Goal: Task Accomplishment & Management: Manage account settings

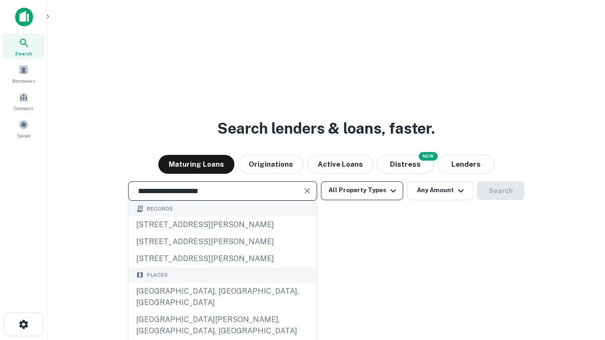
click at [222, 311] on div "Santa Monica, CA, USA" at bounding box center [223, 297] width 188 height 28
click at [362, 190] on button "All Property Types" at bounding box center [362, 190] width 82 height 19
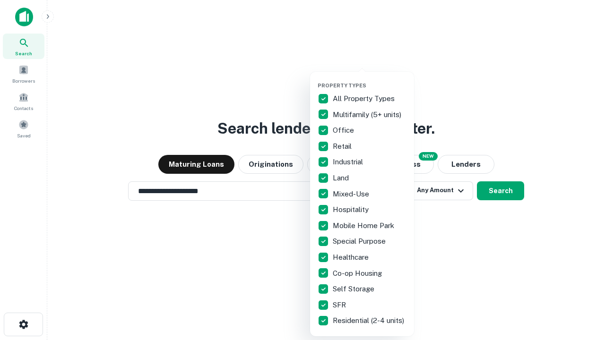
type input "**********"
click at [369, 79] on button "button" at bounding box center [370, 79] width 104 height 0
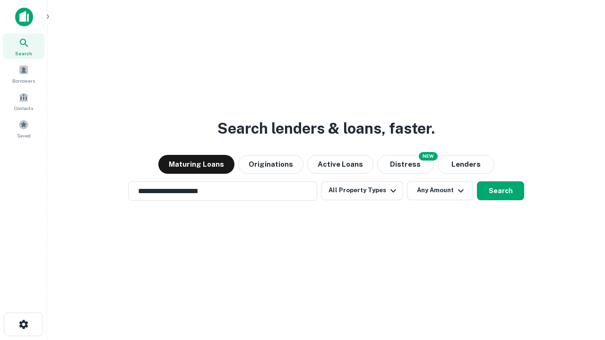
scroll to position [6, 114]
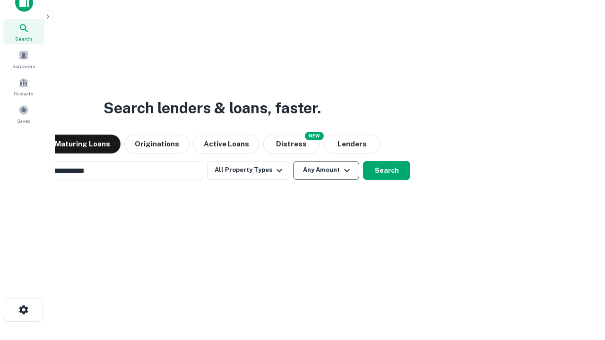
click at [293, 161] on button "Any Amount" at bounding box center [326, 170] width 66 height 19
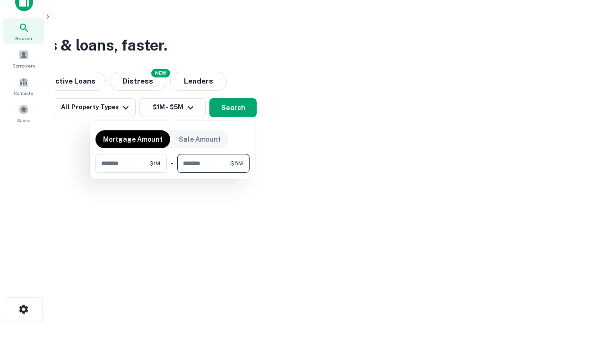
type input "*******"
click at [172, 173] on button "button" at bounding box center [172, 173] width 154 height 0
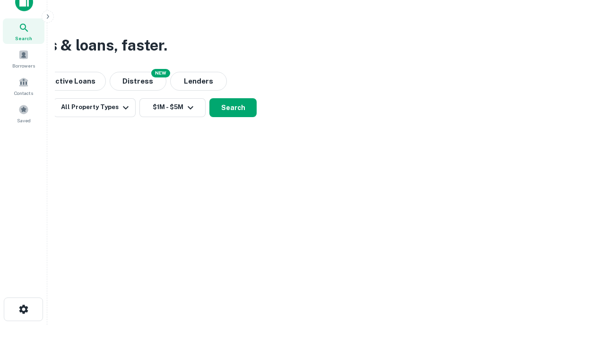
scroll to position [0, 0]
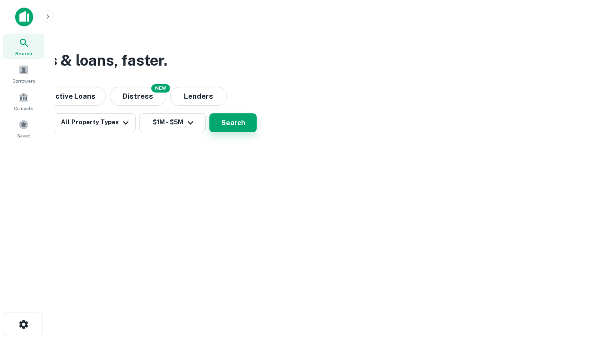
click at [257, 132] on button "Search" at bounding box center [232, 122] width 47 height 19
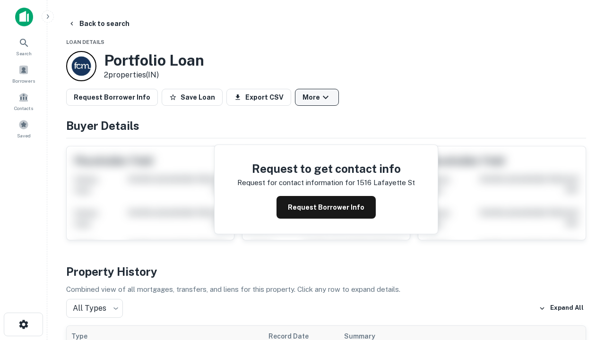
click at [317, 97] on button "More" at bounding box center [317, 97] width 44 height 17
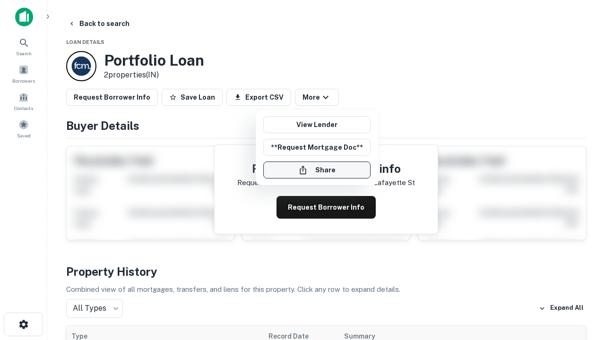
click at [317, 170] on button "Share" at bounding box center [316, 170] width 107 height 17
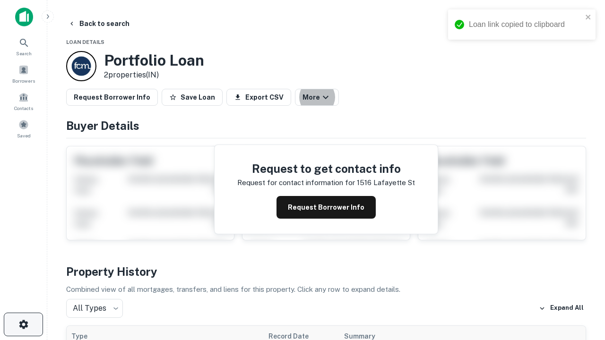
click at [23, 325] on icon "button" at bounding box center [23, 324] width 11 height 11
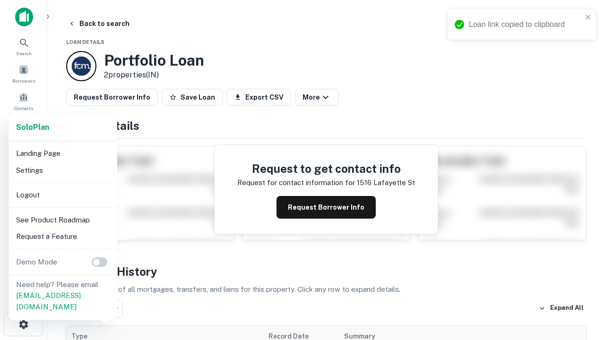
click at [62, 195] on li "Logout" at bounding box center [62, 195] width 101 height 17
